Goal: Task Accomplishment & Management: Use online tool/utility

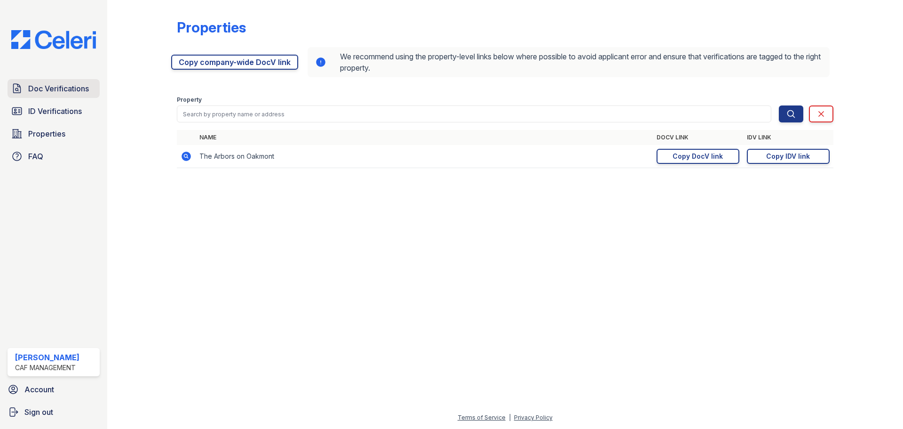
click at [79, 90] on span "Doc Verifications" at bounding box center [58, 88] width 61 height 11
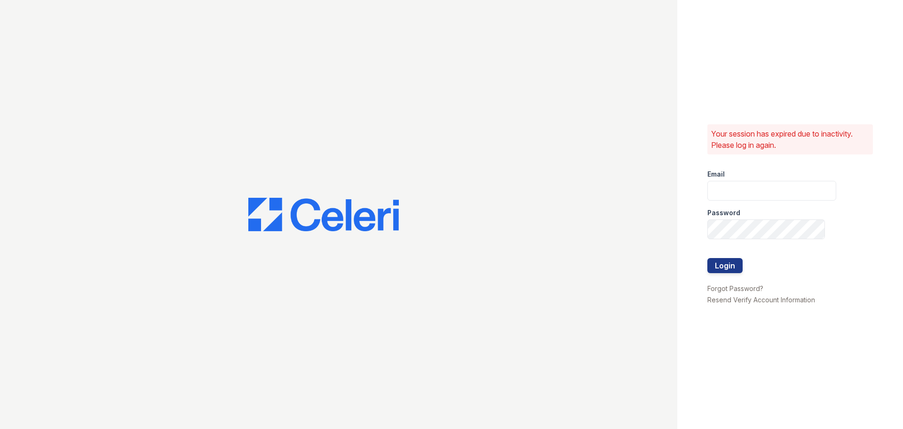
type input "arbors2@cafmanagement.com"
click at [715, 262] on button "Login" at bounding box center [725, 265] width 35 height 15
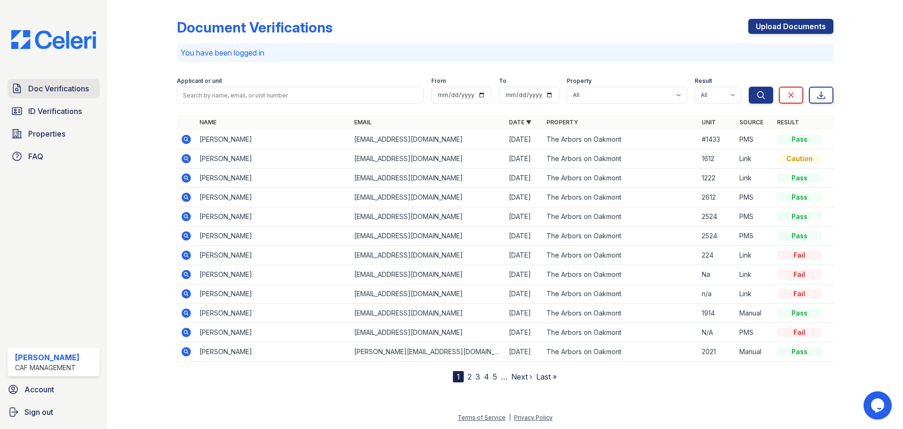
click at [48, 86] on span "Doc Verifications" at bounding box center [58, 88] width 61 height 11
